Goal: Download file/media

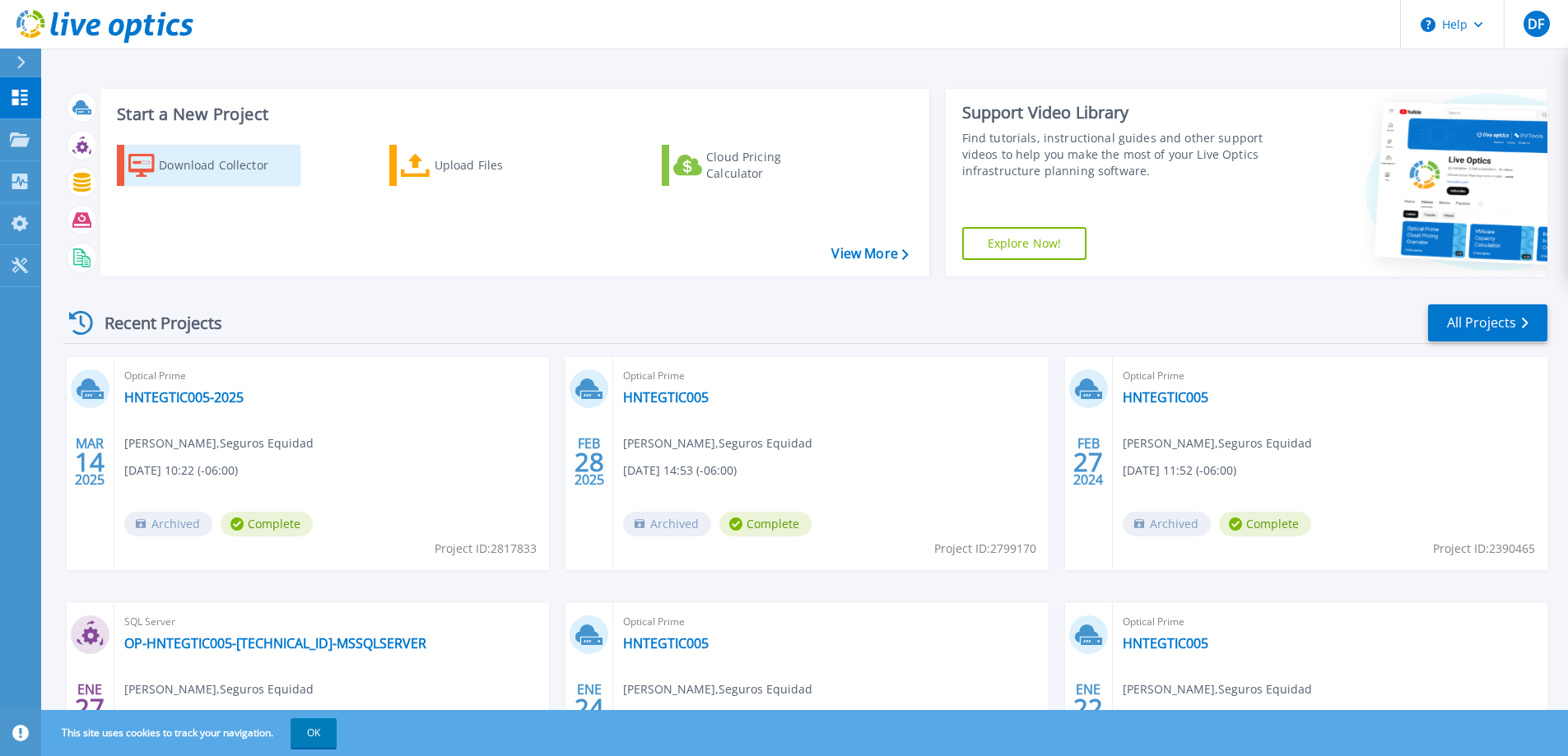
click at [229, 168] on div "Download Collector" at bounding box center [224, 165] width 131 height 33
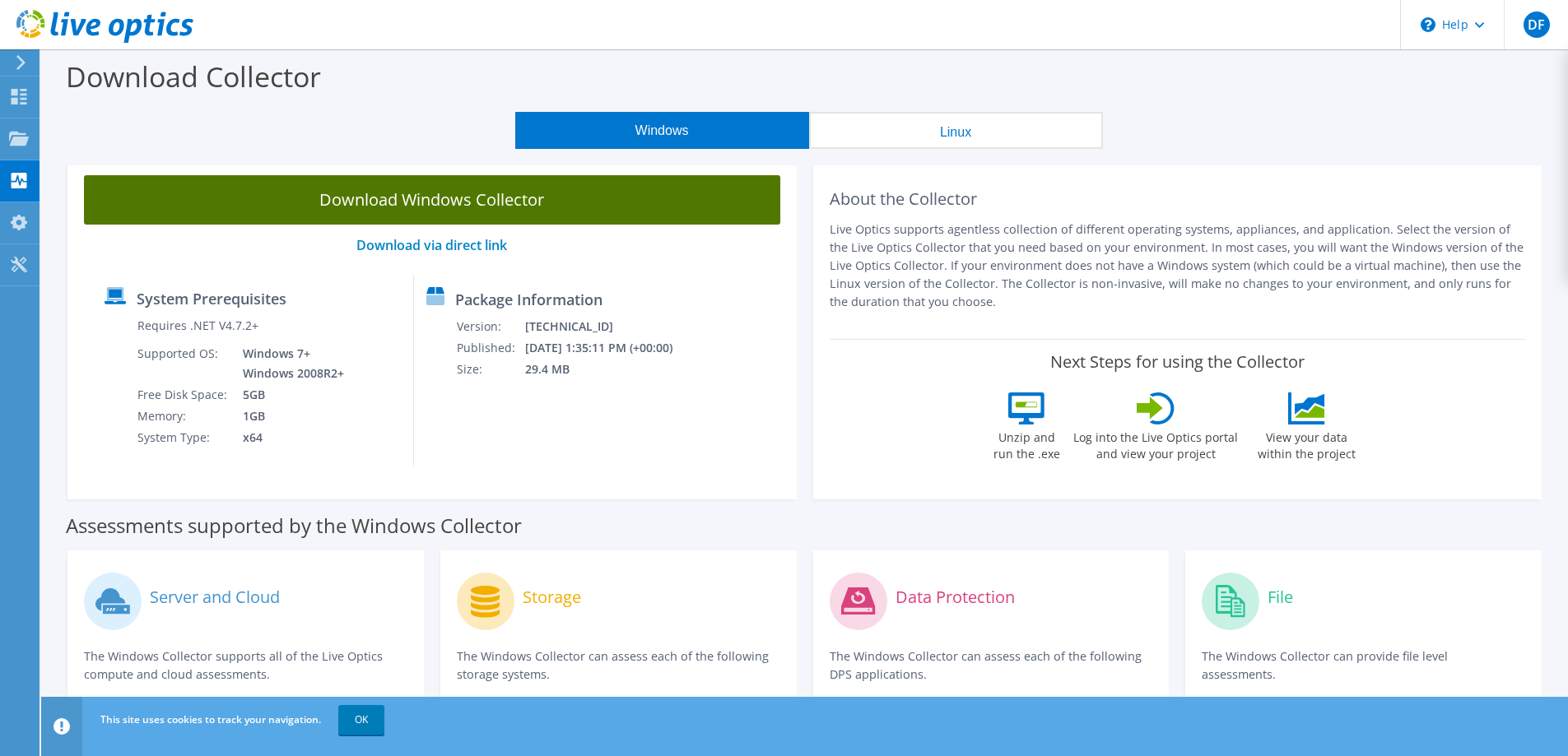
click at [457, 205] on link "Download Windows Collector" at bounding box center [432, 200] width 696 height 49
